Goal: Check status: Check status

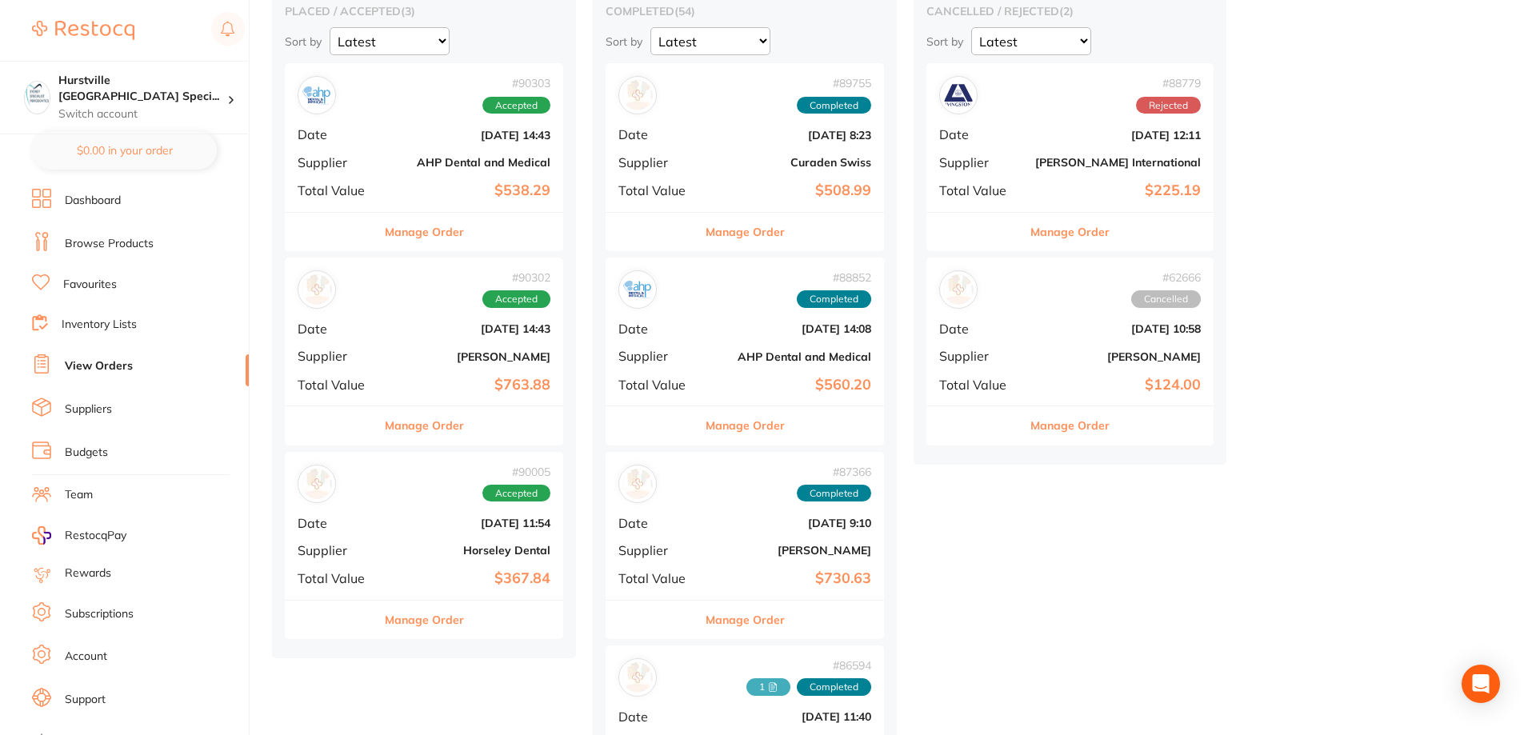
click at [120, 371] on link "View Orders" at bounding box center [99, 366] width 68 height 16
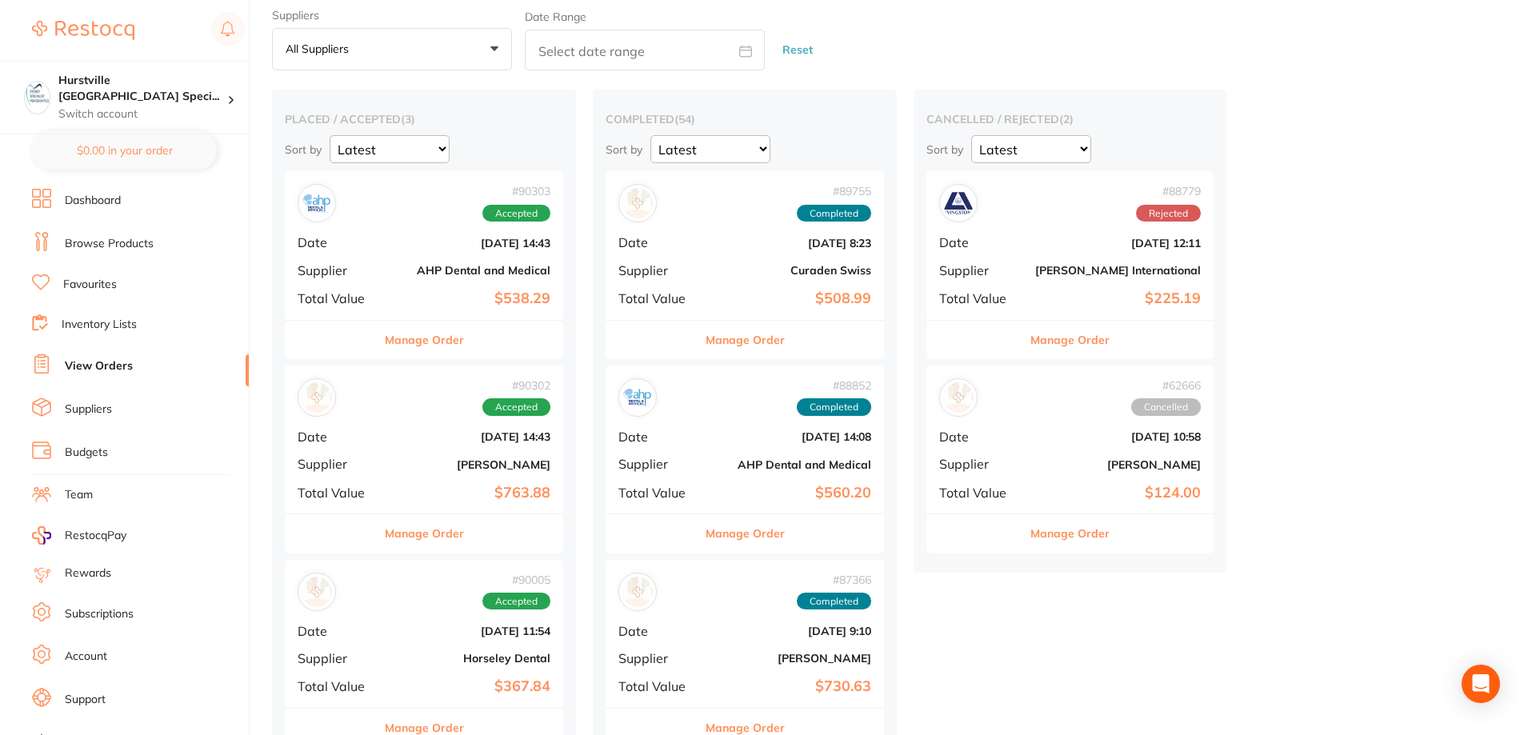
scroll to position [80, 0]
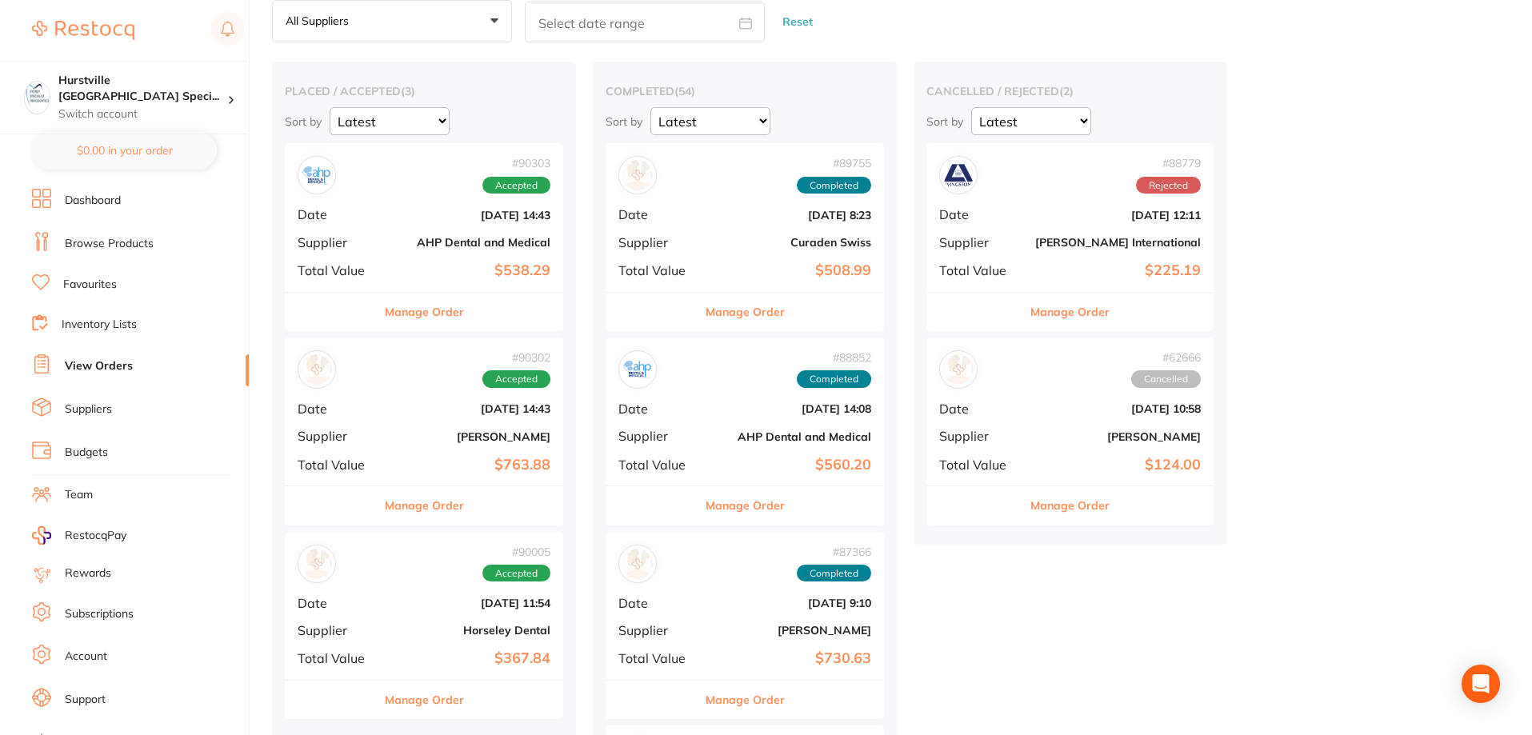
click at [479, 252] on div "# 90303 Accepted Date [DATE] 14:43 Supplier AHP Dental and Medical Total Value …" at bounding box center [424, 217] width 278 height 148
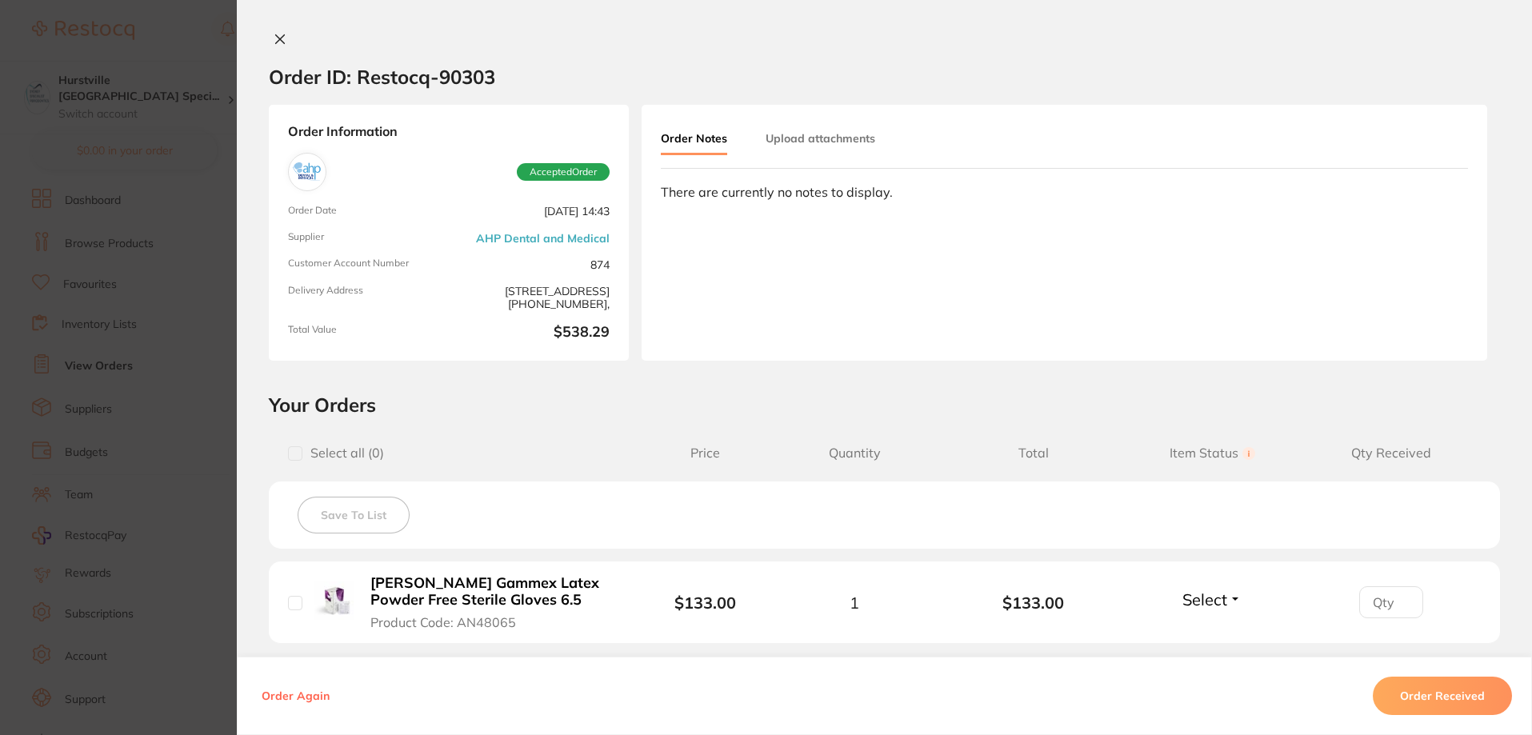
click at [276, 36] on icon at bounding box center [280, 39] width 9 height 9
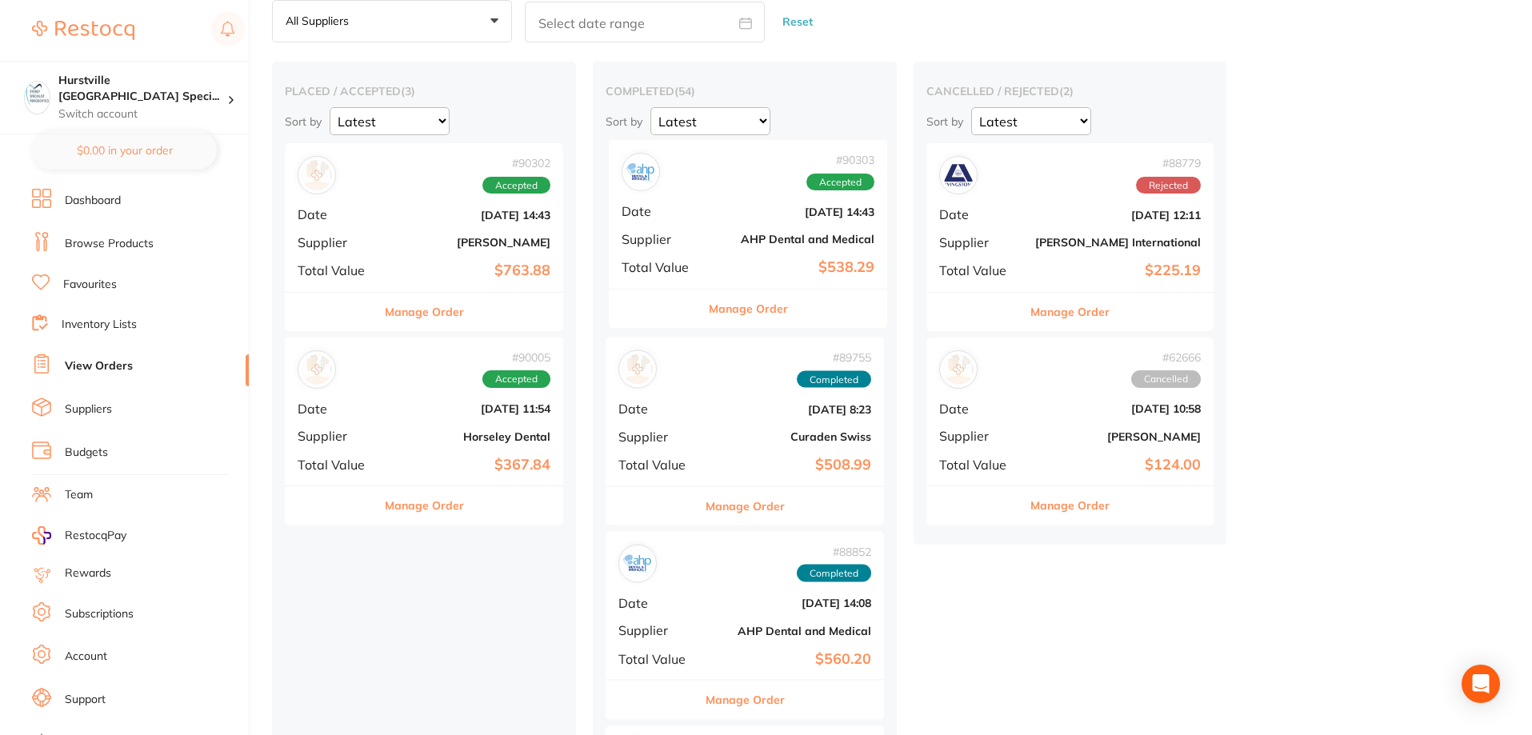
drag, startPoint x: 356, startPoint y: 214, endPoint x: 687, endPoint y: 210, distance: 331.2
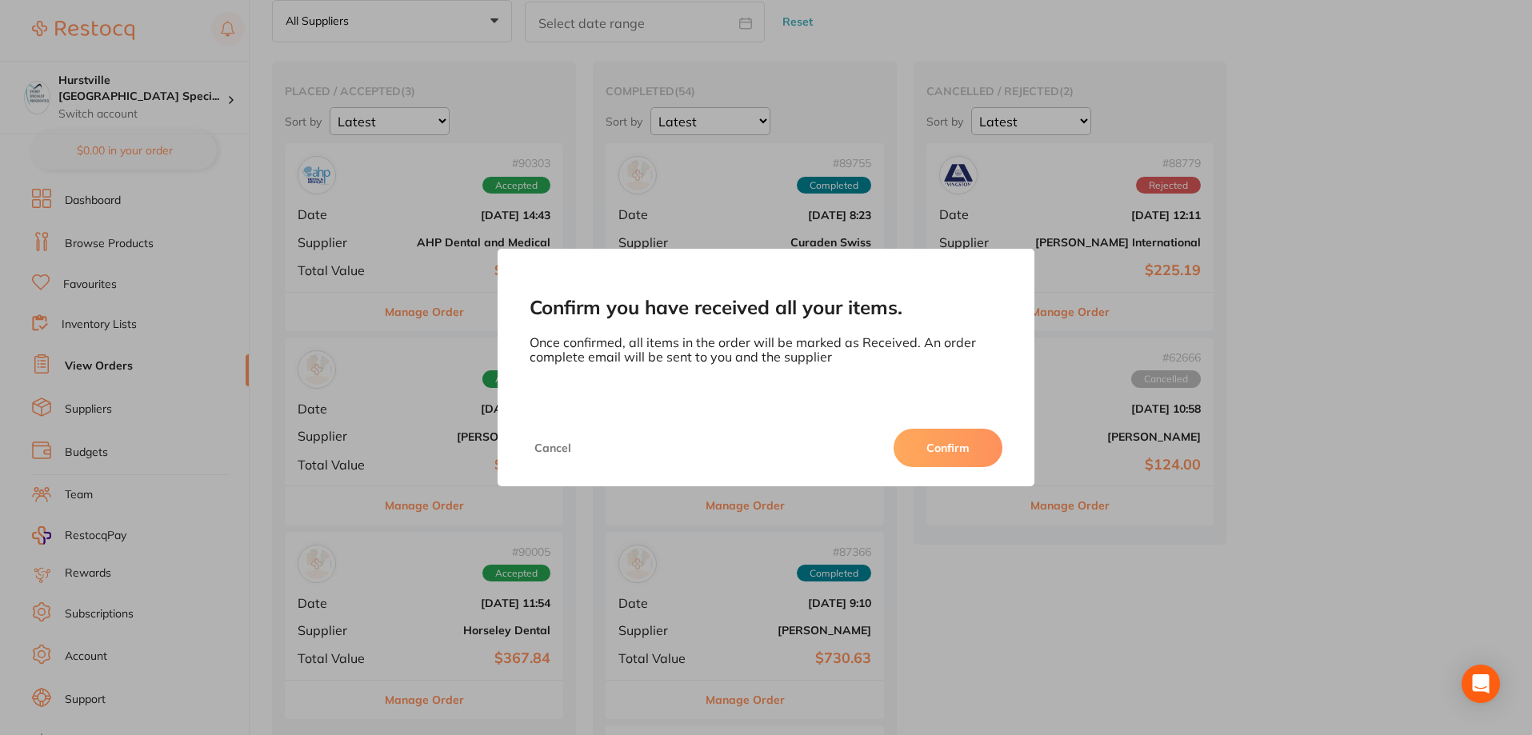
click at [954, 454] on button "Confirm" at bounding box center [948, 448] width 109 height 38
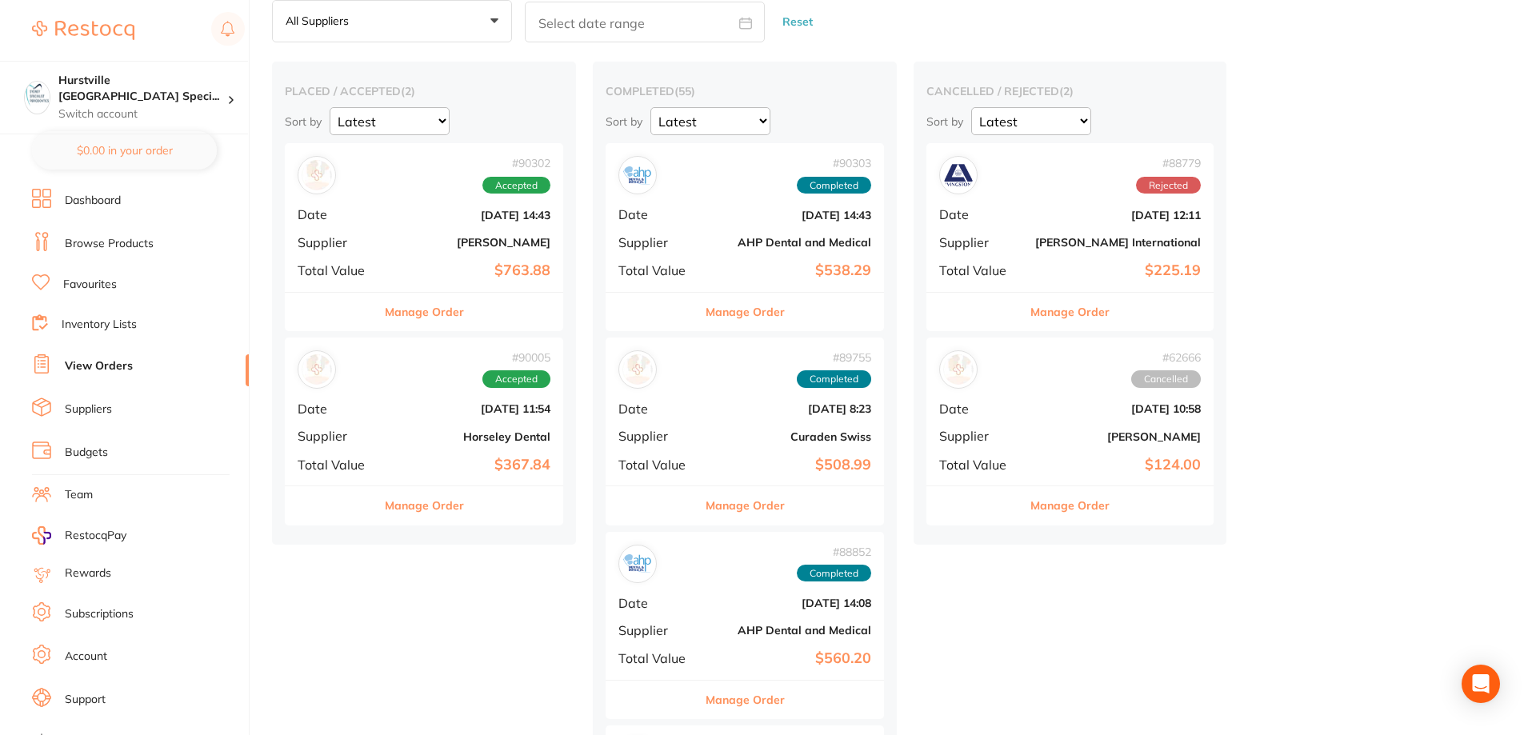
click at [402, 254] on div "# 90302 Accepted Date [DATE] 14:43 Supplier [PERSON_NAME] Total Value $763.88" at bounding box center [424, 217] width 278 height 148
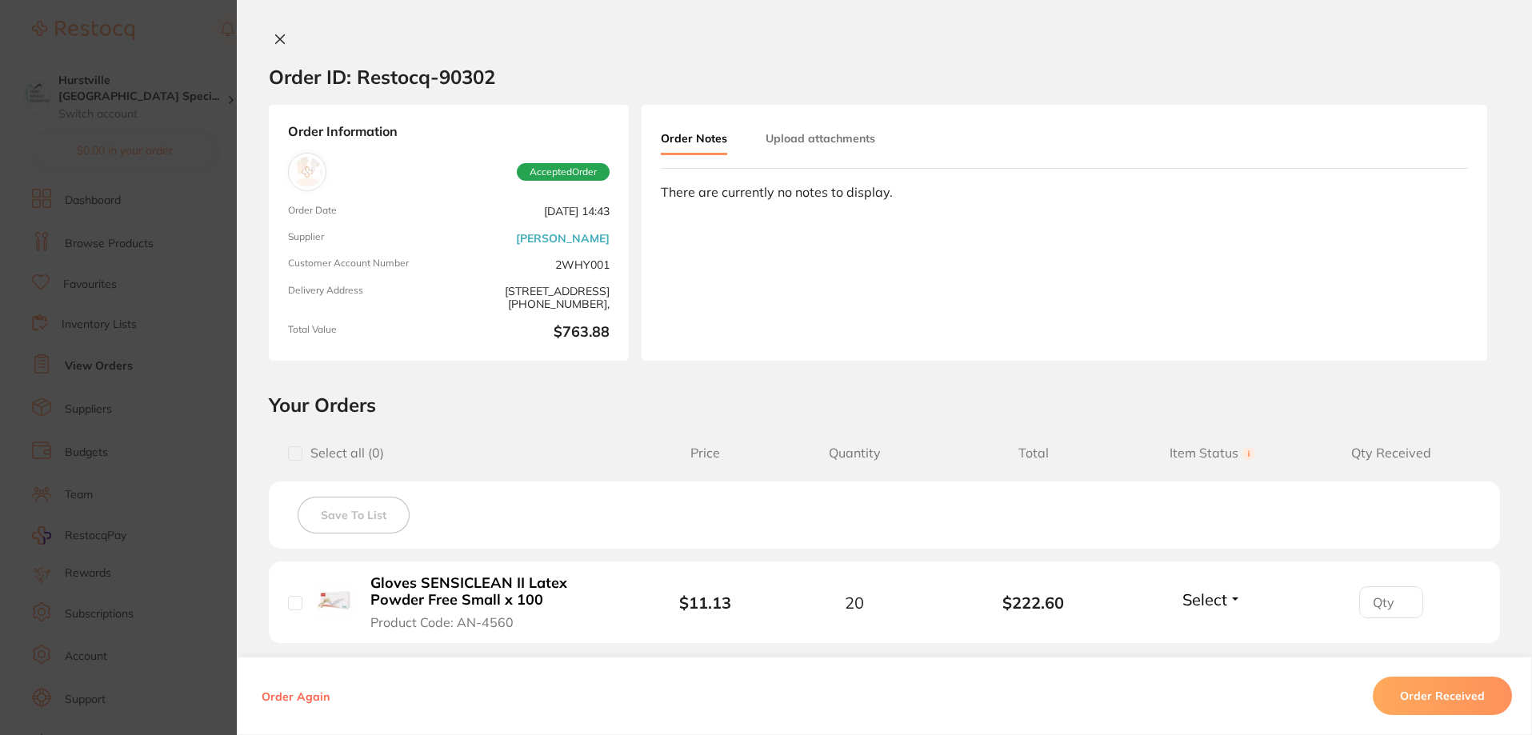
scroll to position [320, 0]
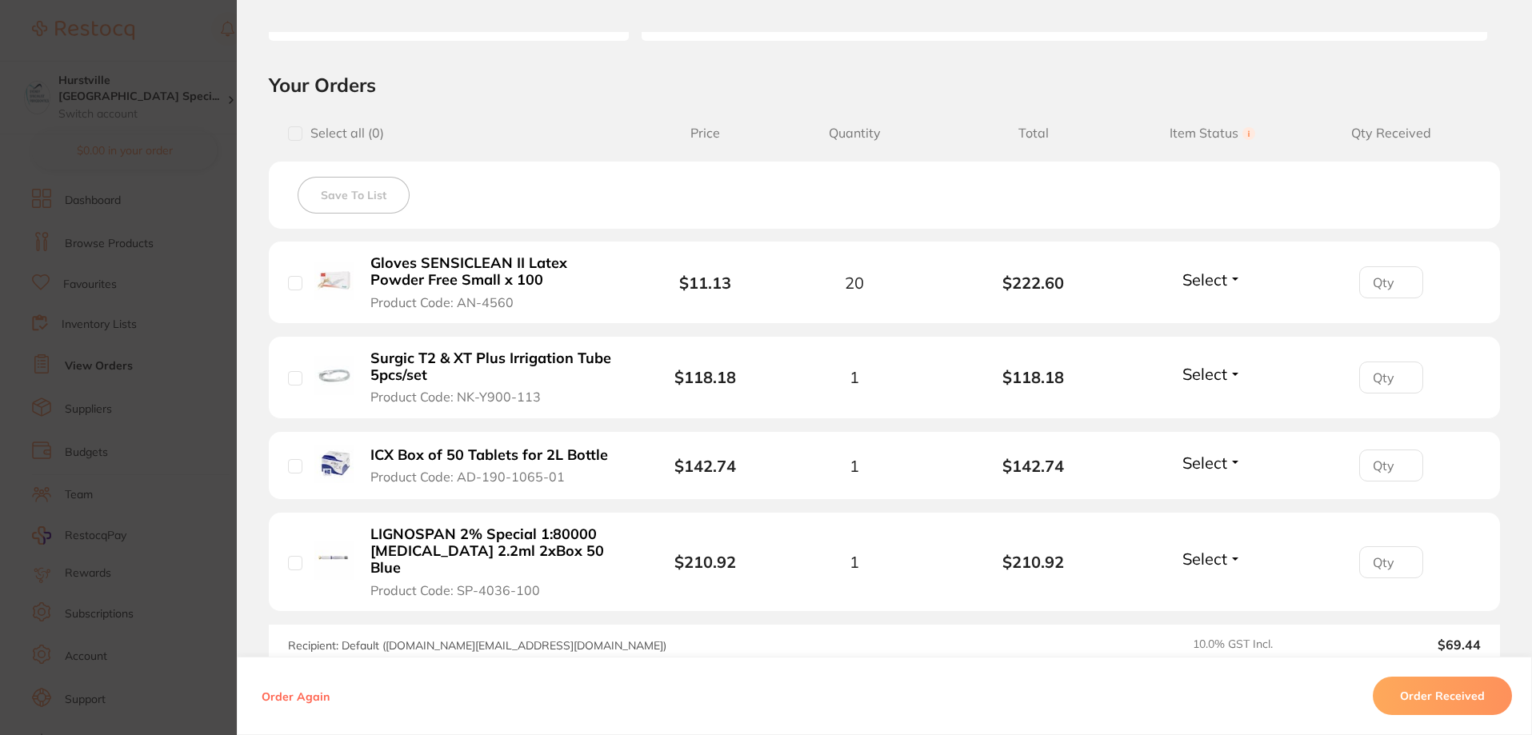
click at [1227, 282] on button "Select" at bounding box center [1212, 280] width 69 height 20
click at [1218, 310] on span "Received" at bounding box center [1212, 314] width 41 height 12
click at [1214, 461] on span "Select" at bounding box center [1204, 463] width 45 height 20
click at [1220, 491] on span "Received" at bounding box center [1212, 497] width 41 height 12
click at [1214, 549] on span "Select" at bounding box center [1204, 559] width 45 height 20
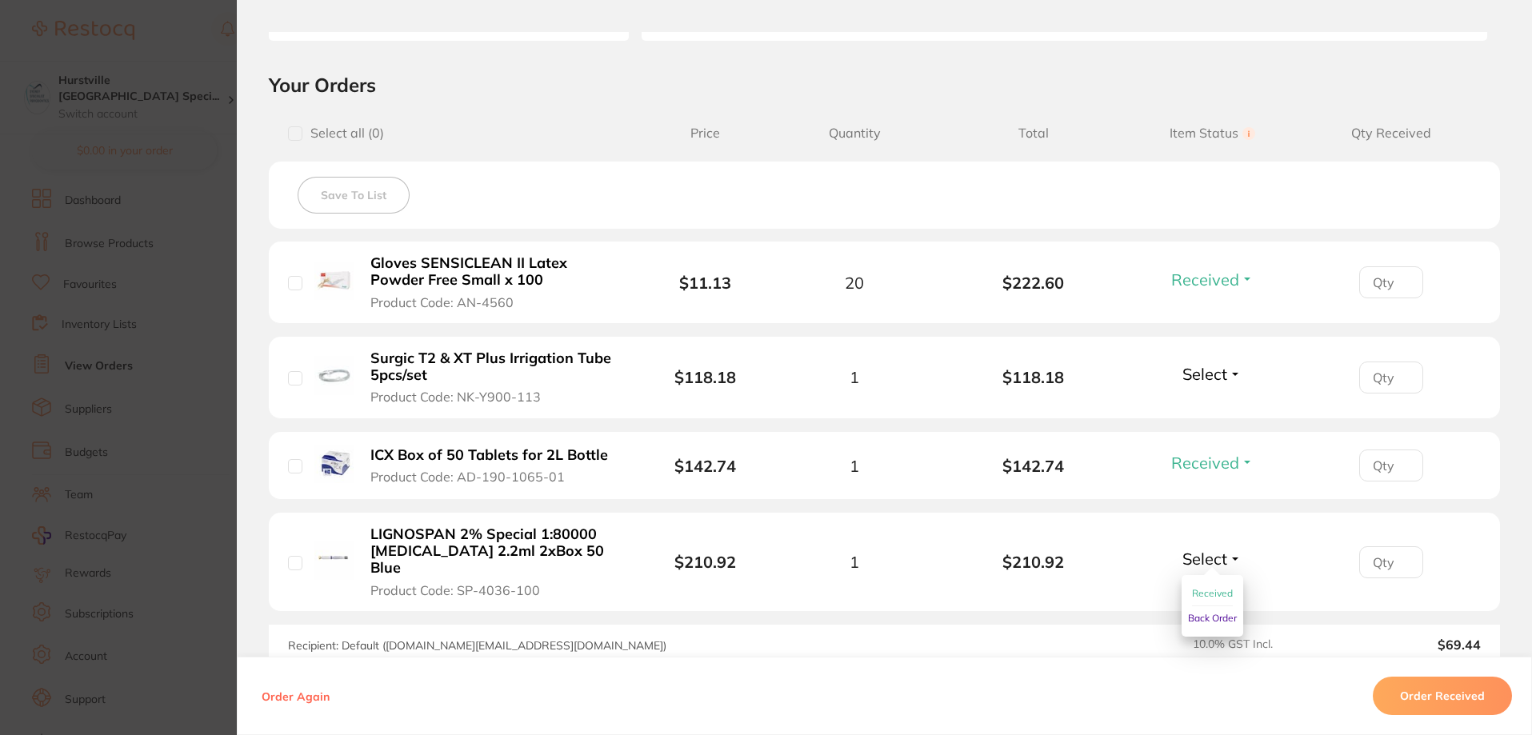
click at [1214, 587] on span "Received" at bounding box center [1212, 593] width 41 height 12
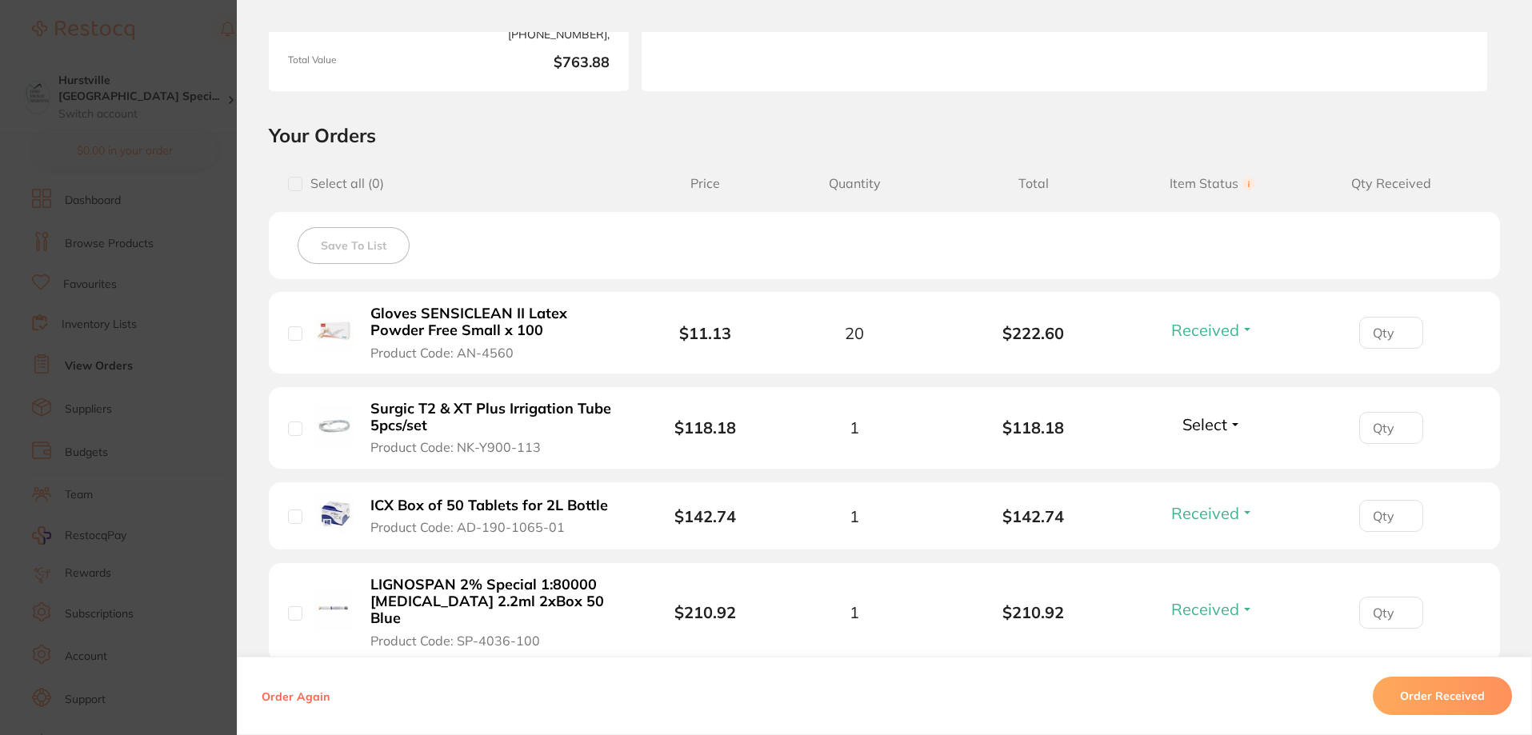
scroll to position [0, 0]
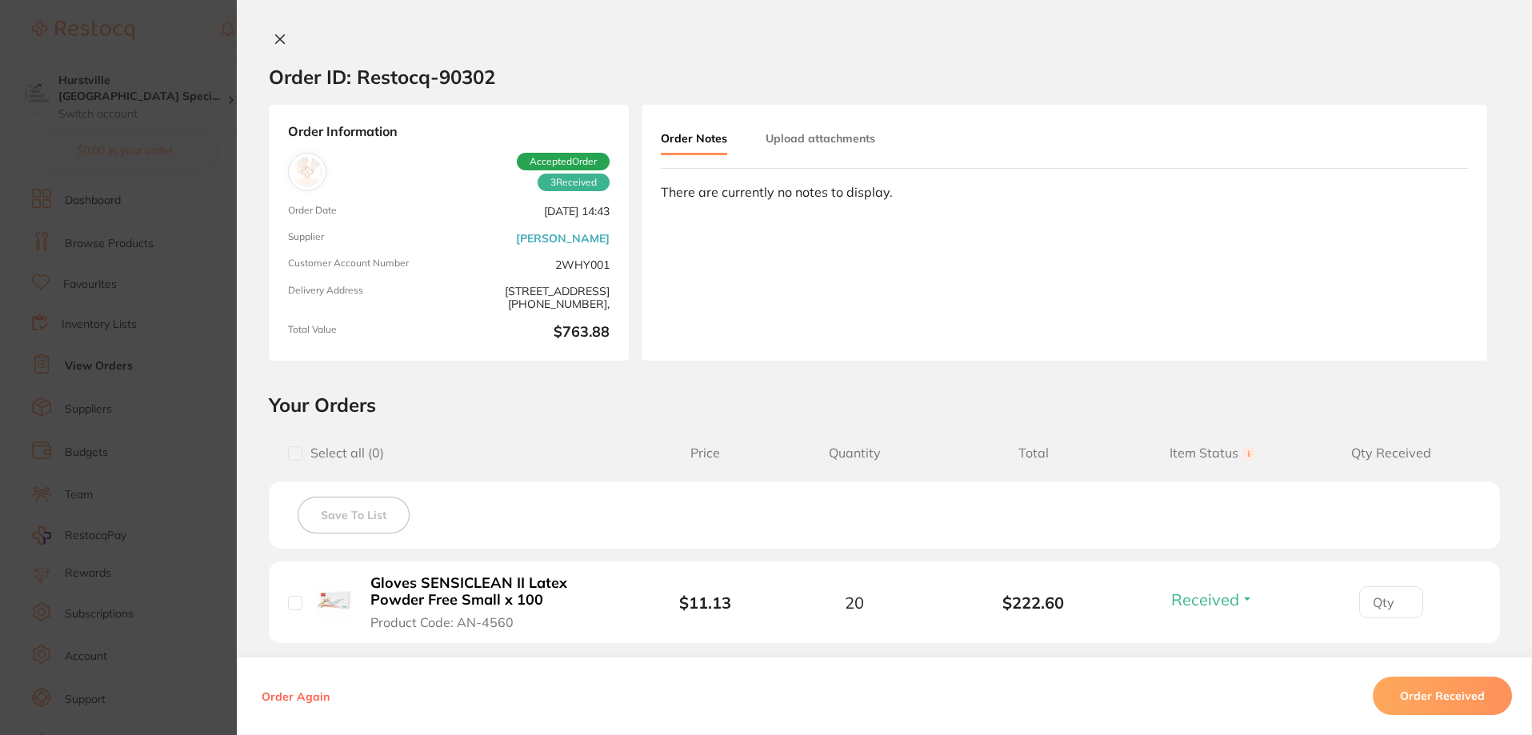
click at [282, 41] on icon at bounding box center [280, 39] width 13 height 13
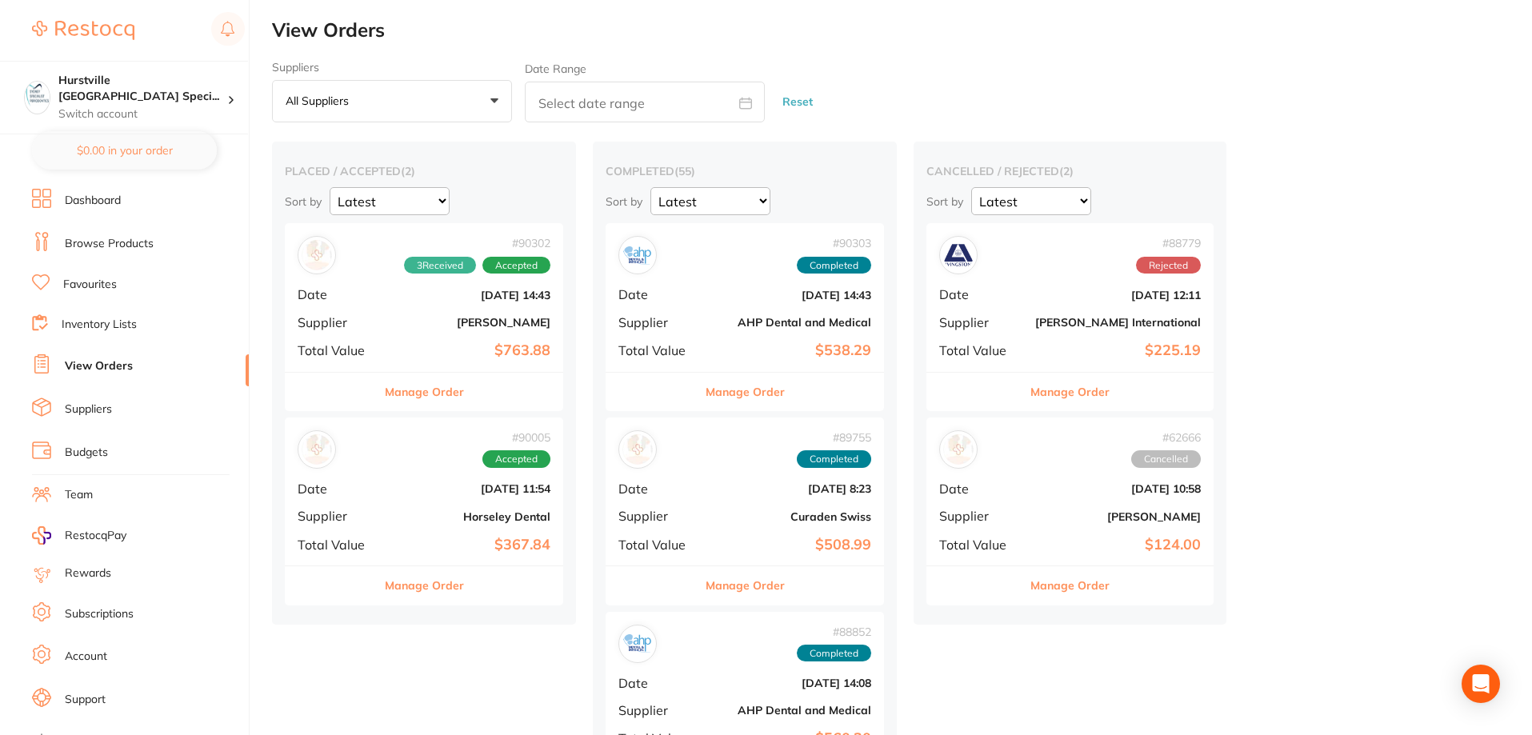
click at [462, 502] on div "# 90005 Accepted Date [DATE] 11:54 Supplier Horseley Dental Total Value $367.84" at bounding box center [424, 492] width 278 height 148
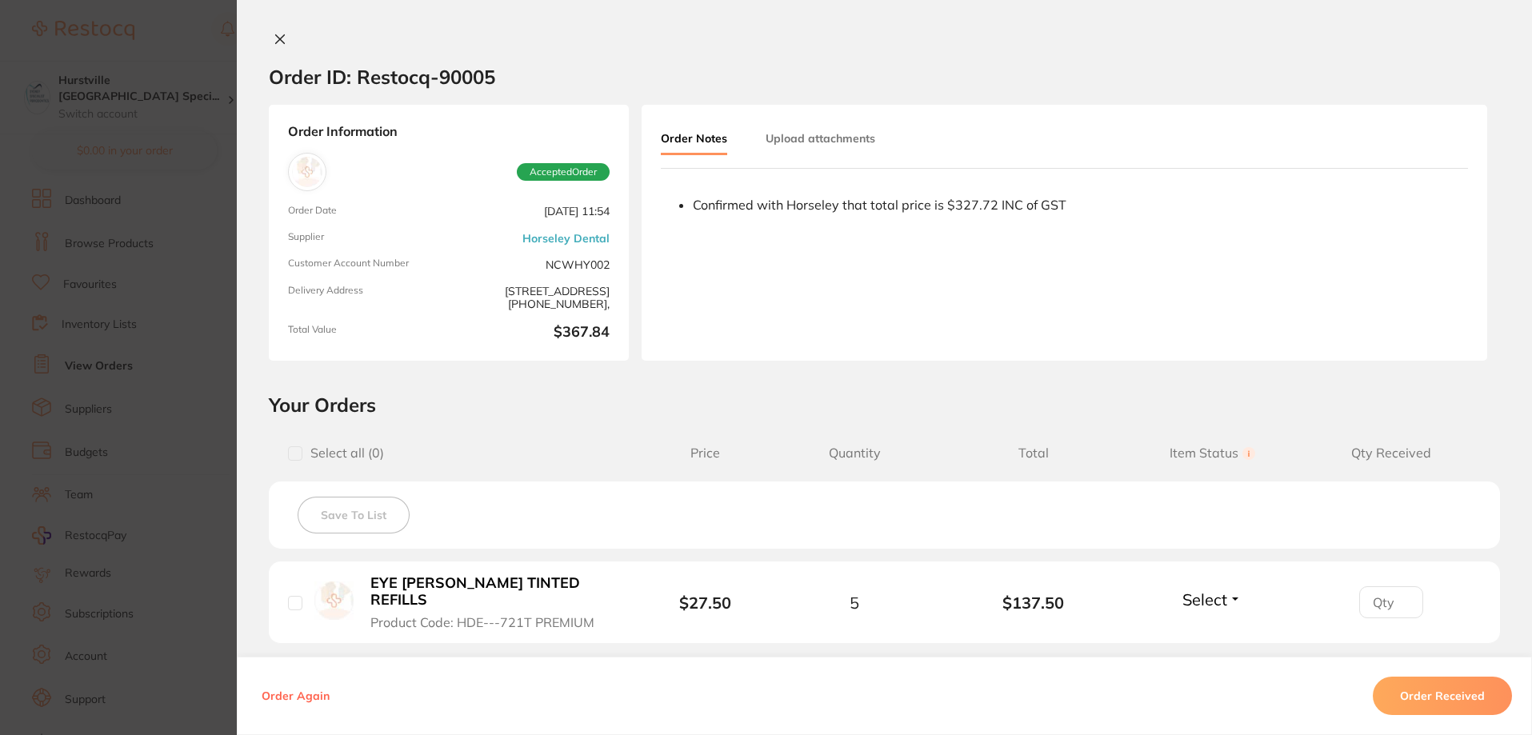
click at [274, 41] on icon at bounding box center [280, 39] width 13 height 13
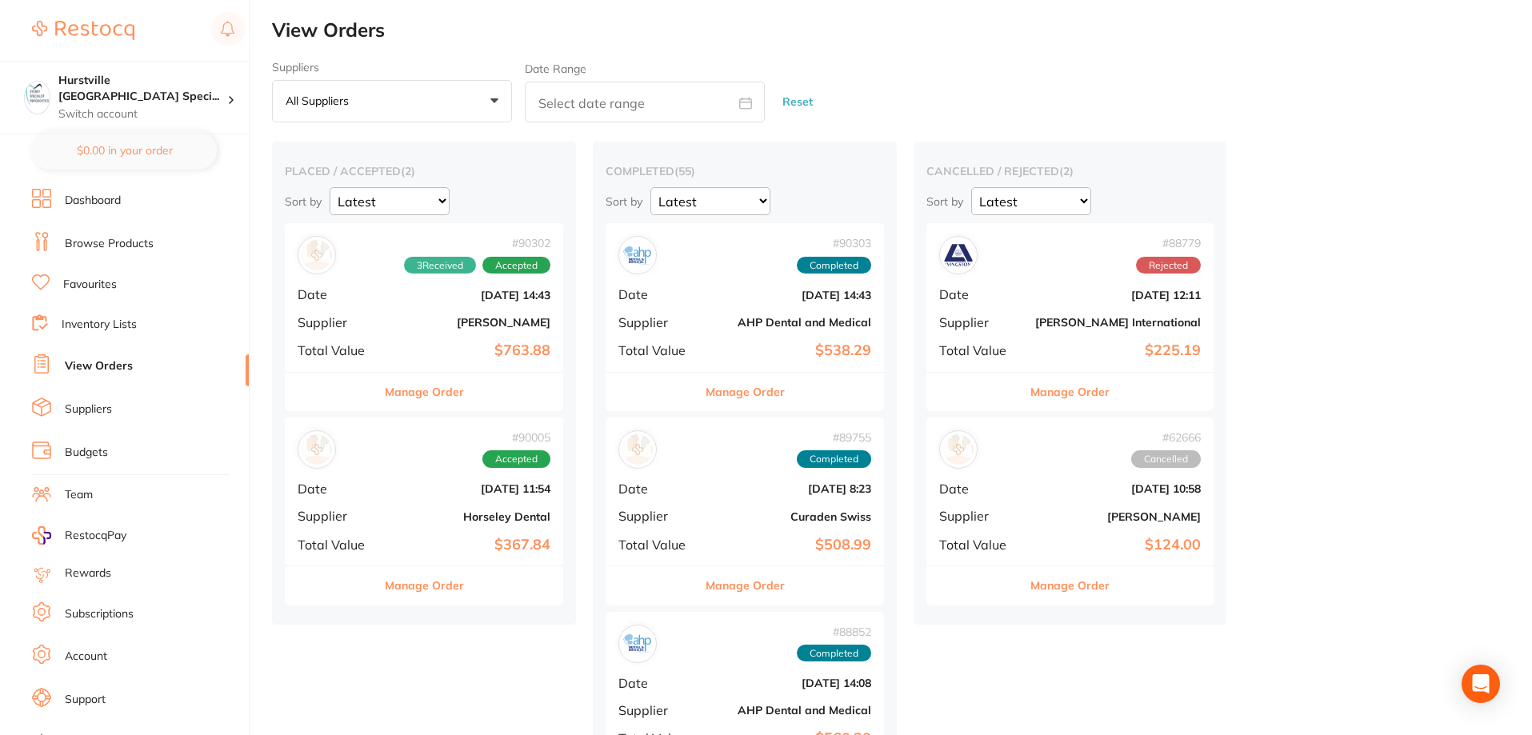
click at [432, 338] on div "# 90302 3 Received Accepted Date [DATE] 14:43 Supplier [PERSON_NAME] Total Valu…" at bounding box center [424, 297] width 278 height 148
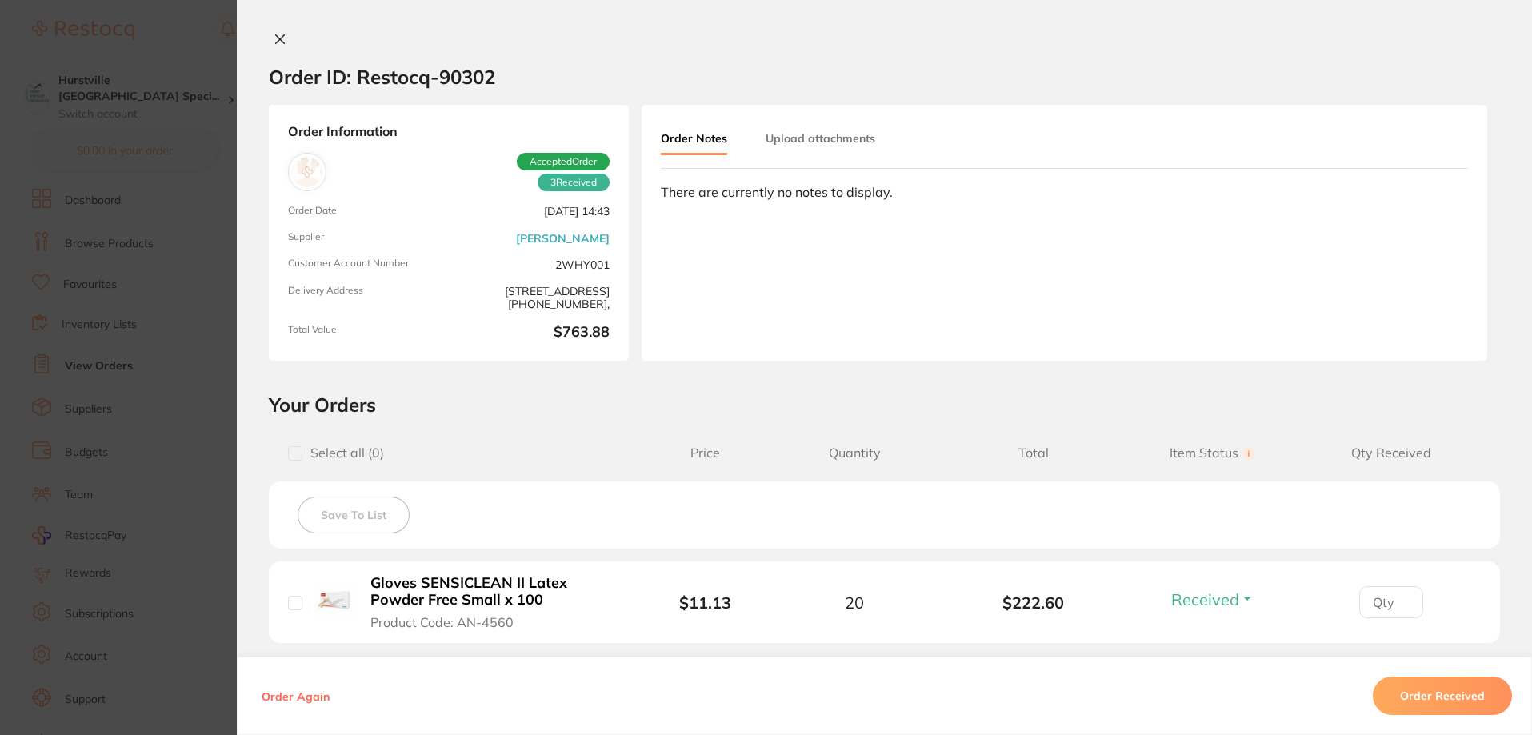
click at [286, 38] on button at bounding box center [280, 40] width 22 height 17
